Goal: Task Accomplishment & Management: Manage account settings

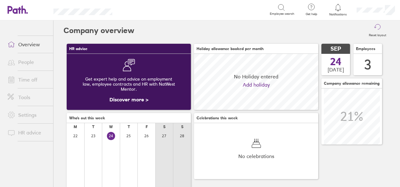
scroll to position [56, 124]
click at [27, 82] on link "Time off" at bounding box center [28, 79] width 51 height 13
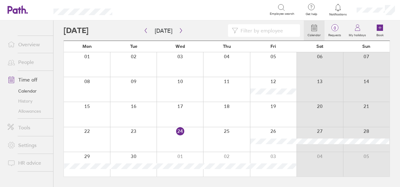
click at [29, 112] on link "Allowances" at bounding box center [28, 111] width 51 height 10
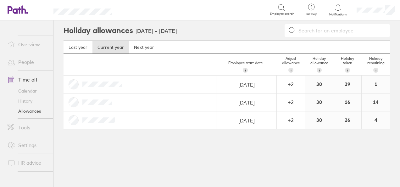
click at [26, 91] on link "Calendar" at bounding box center [28, 91] width 51 height 10
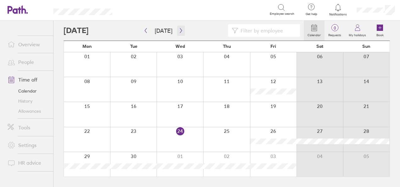
click at [179, 31] on icon "button" at bounding box center [181, 30] width 5 height 5
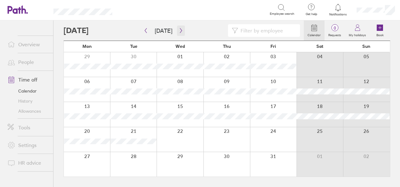
click at [179, 30] on icon "button" at bounding box center [181, 30] width 5 height 5
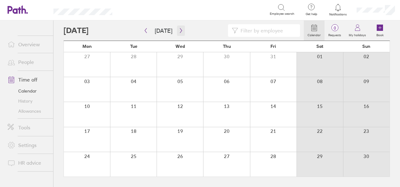
click at [179, 30] on icon "button" at bounding box center [181, 30] width 5 height 5
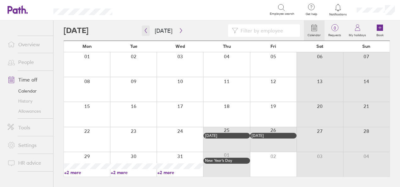
click at [145, 31] on icon "button" at bounding box center [146, 30] width 2 height 5
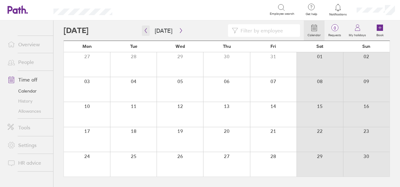
click at [145, 31] on icon "button" at bounding box center [146, 30] width 2 height 5
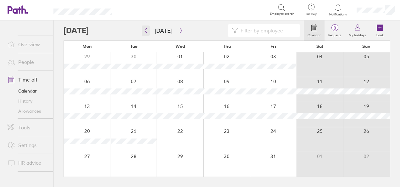
click at [145, 31] on icon "button" at bounding box center [146, 30] width 2 height 5
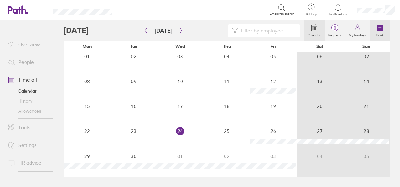
click at [381, 31] on icon at bounding box center [380, 28] width 6 height 6
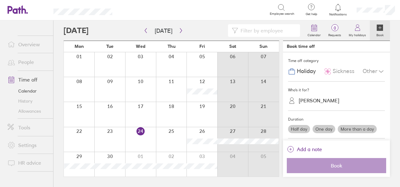
click at [175, 141] on div at bounding box center [171, 139] width 31 height 25
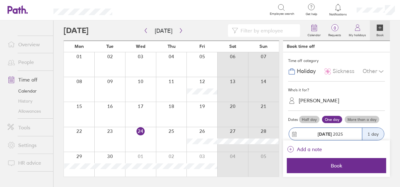
click at [169, 143] on div at bounding box center [171, 139] width 31 height 25
click at [310, 119] on label "Half day" at bounding box center [309, 120] width 20 height 8
click at [0, 0] on input "Half day" at bounding box center [0, 0] width 0 height 0
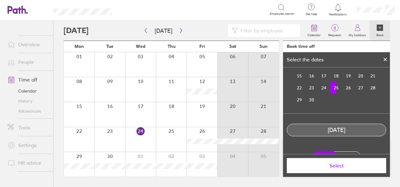
scroll to position [59, 0]
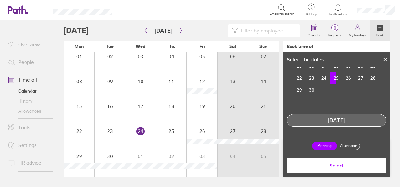
click at [343, 146] on label "Afternoon" at bounding box center [348, 146] width 25 height 8
click at [0, 0] on input "Afternoon" at bounding box center [0, 0] width 0 height 0
click at [353, 167] on span "Select" at bounding box center [336, 166] width 91 height 6
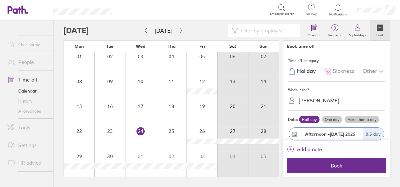
click at [353, 167] on span "Book" at bounding box center [336, 166] width 91 height 6
